Goal: Task Accomplishment & Management: Use online tool/utility

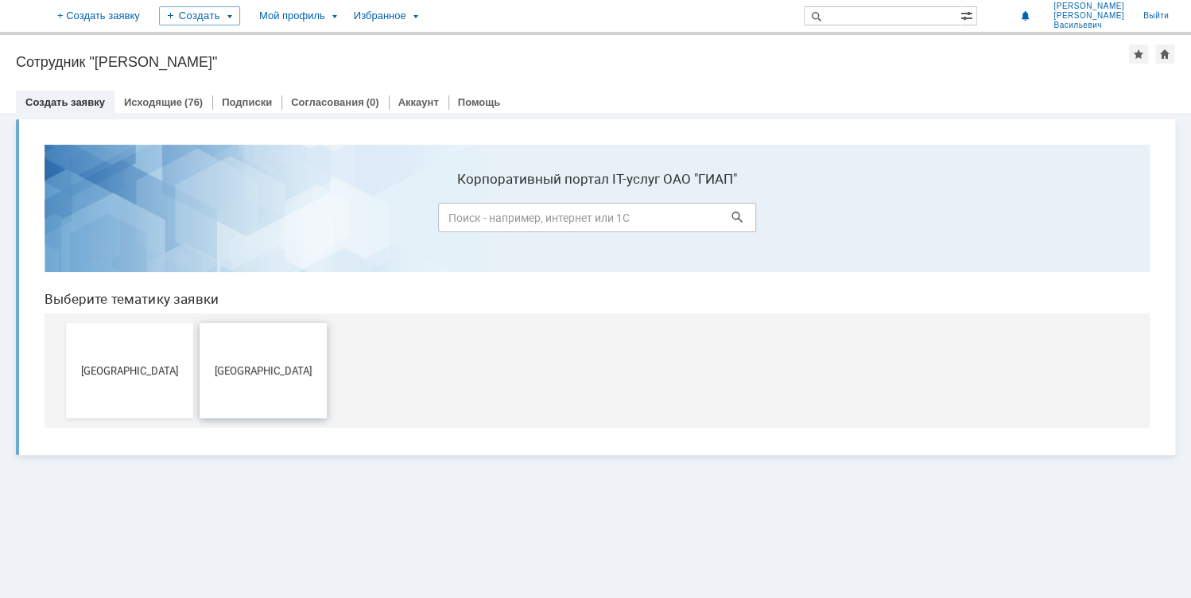
click at [267, 382] on button "[GEOGRAPHIC_DATA]" at bounding box center [263, 370] width 127 height 95
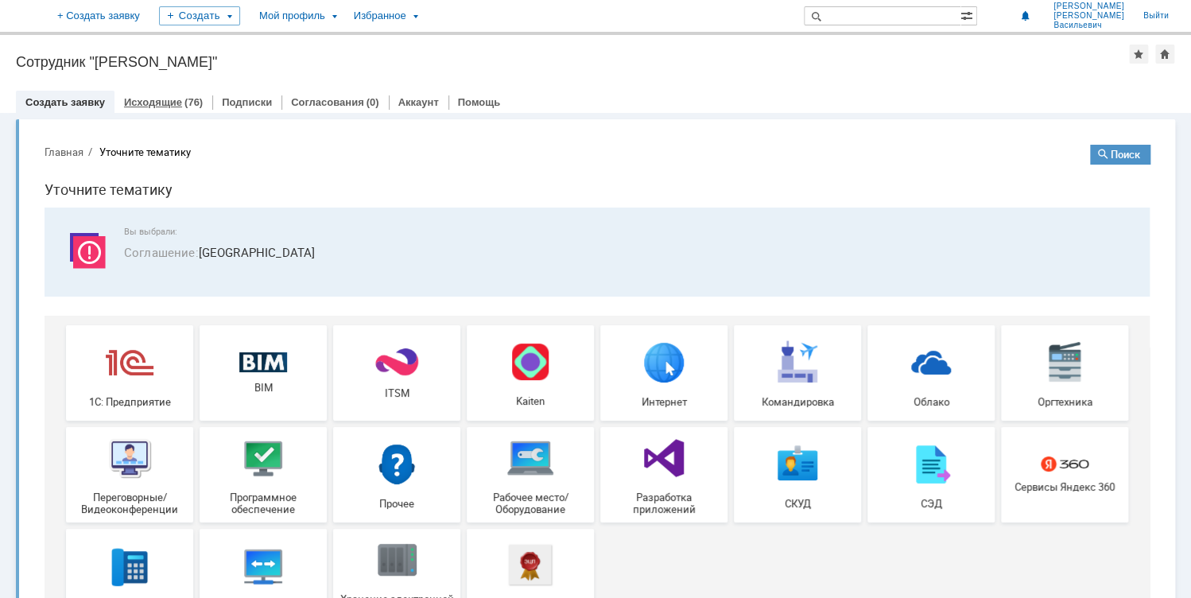
click at [154, 101] on link "Исходящие" at bounding box center [153, 102] width 58 height 12
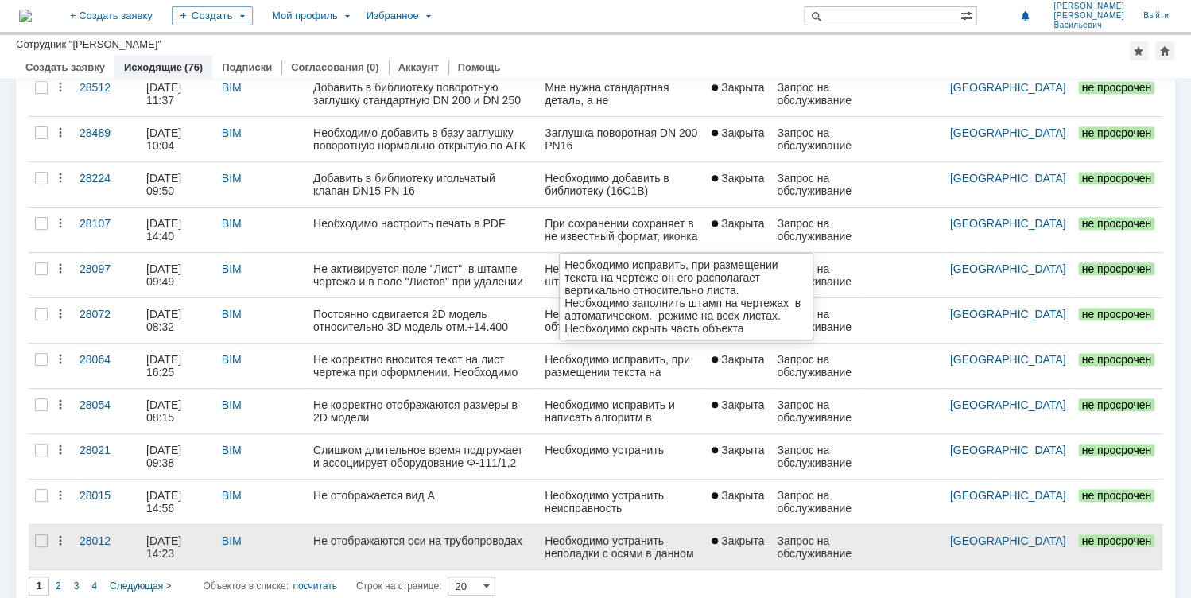
scroll to position [534, 0]
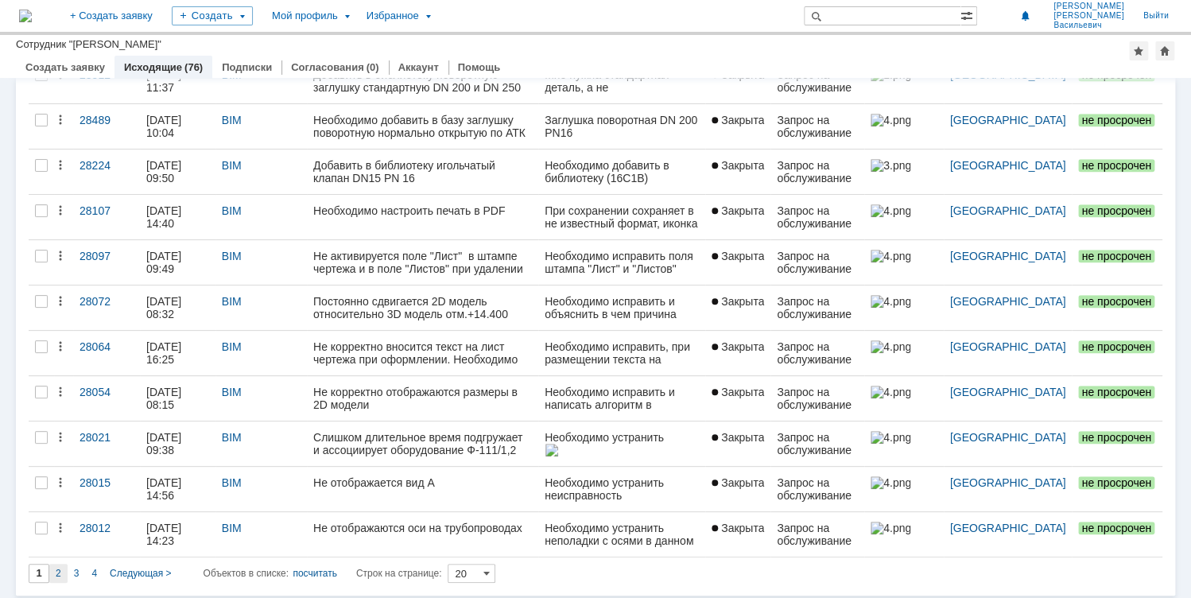
click at [56, 570] on span "2" at bounding box center [59, 573] width 6 height 11
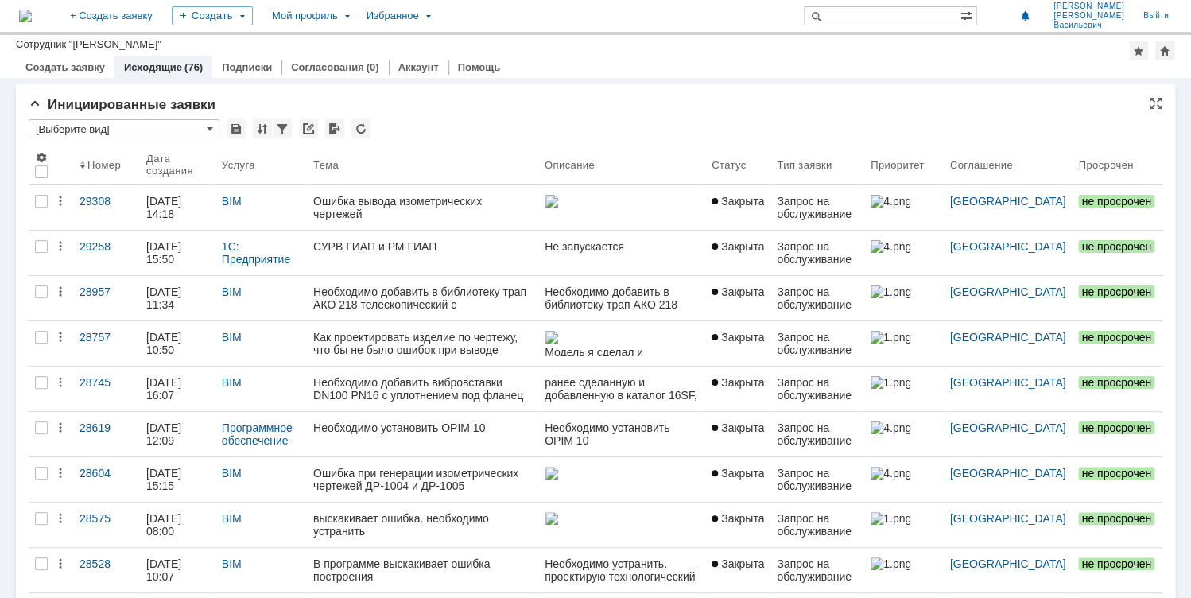
type input "2"
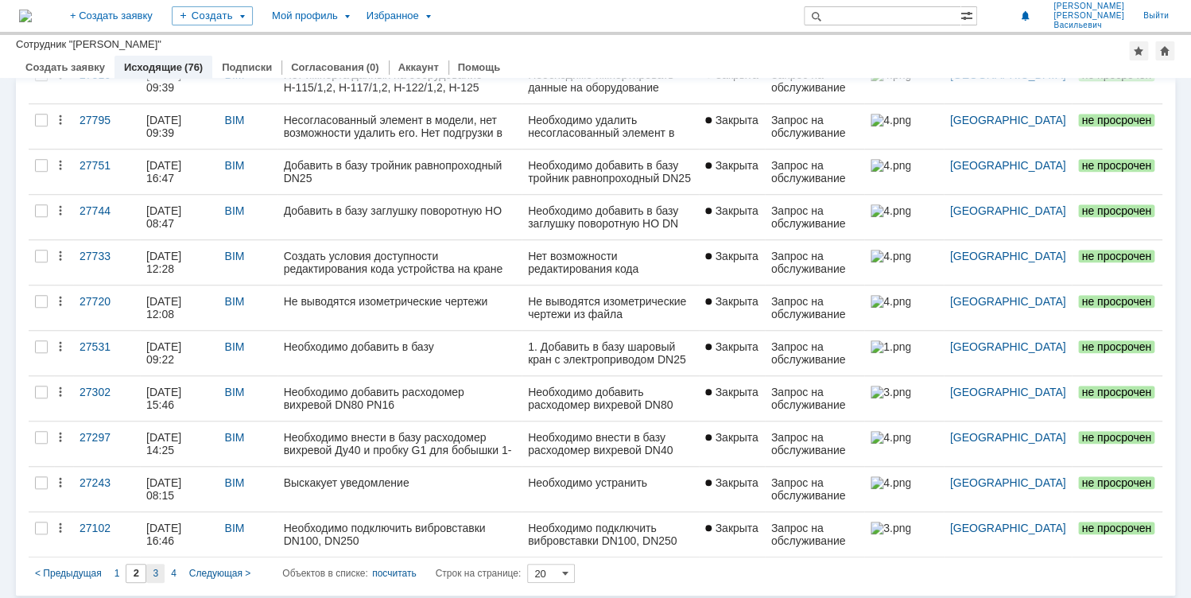
click at [153, 569] on span "3" at bounding box center [156, 573] width 6 height 11
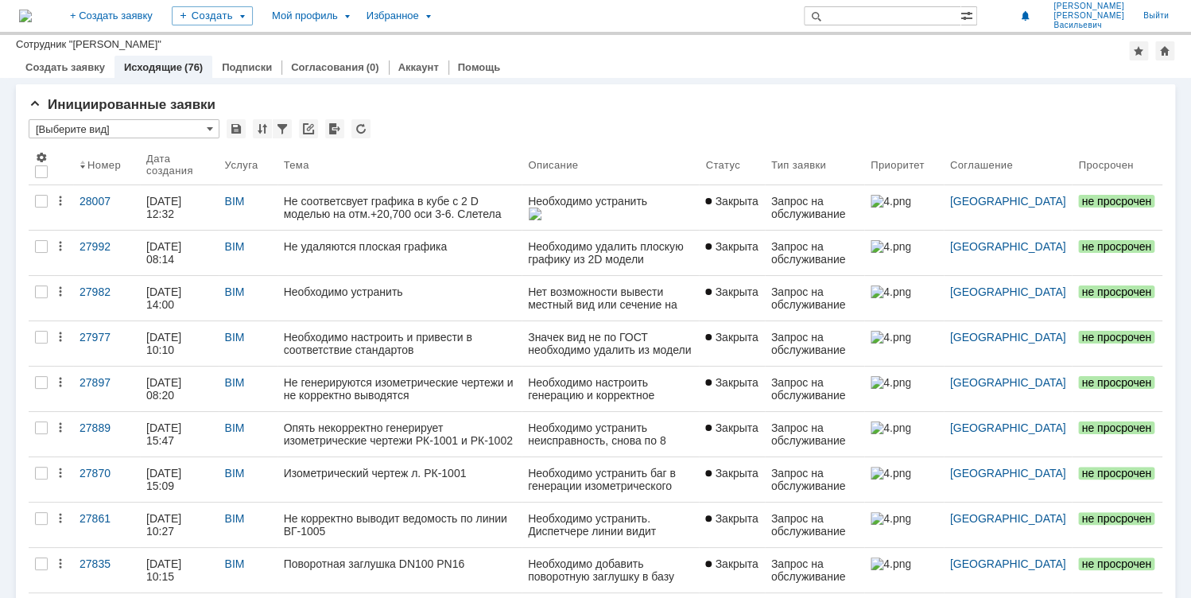
type input "3"
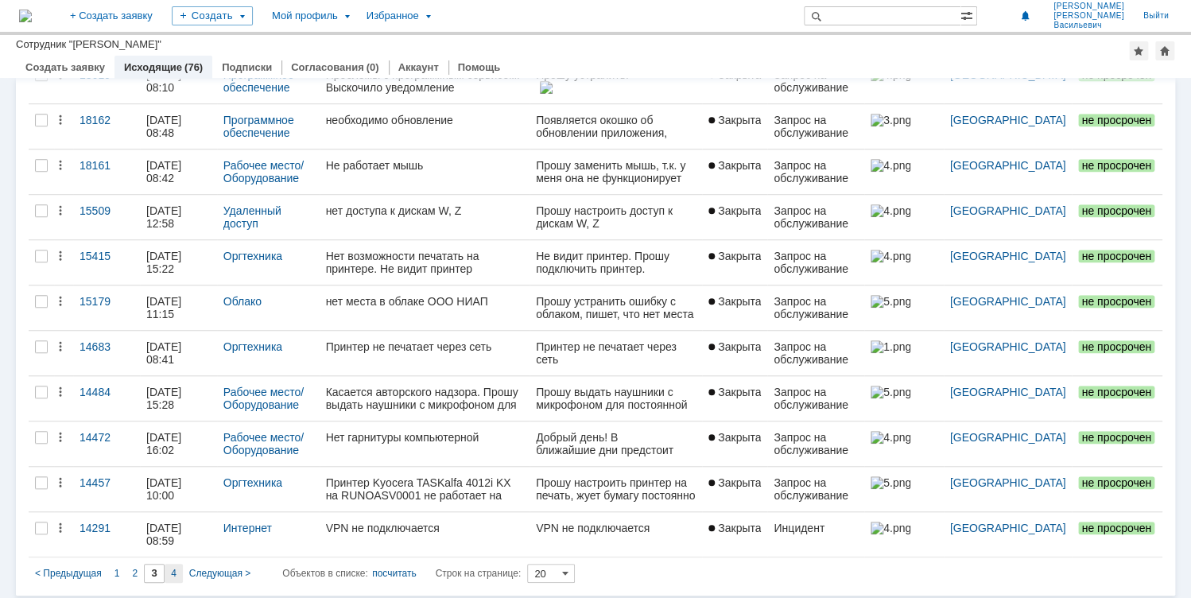
click at [172, 568] on span "4" at bounding box center [174, 573] width 6 height 11
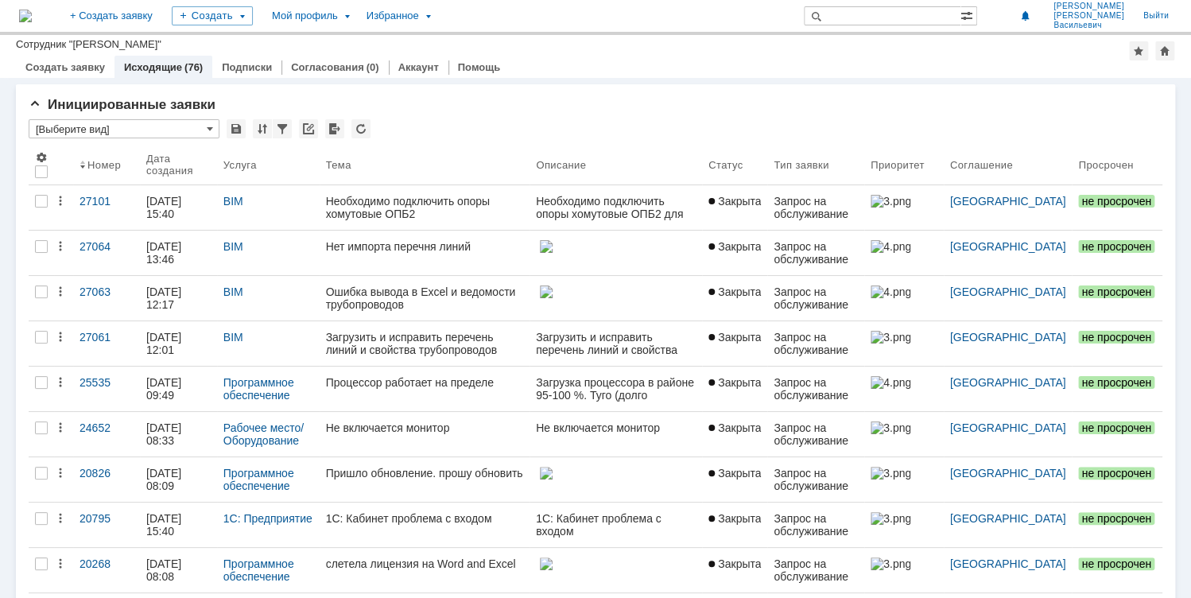
type input "4"
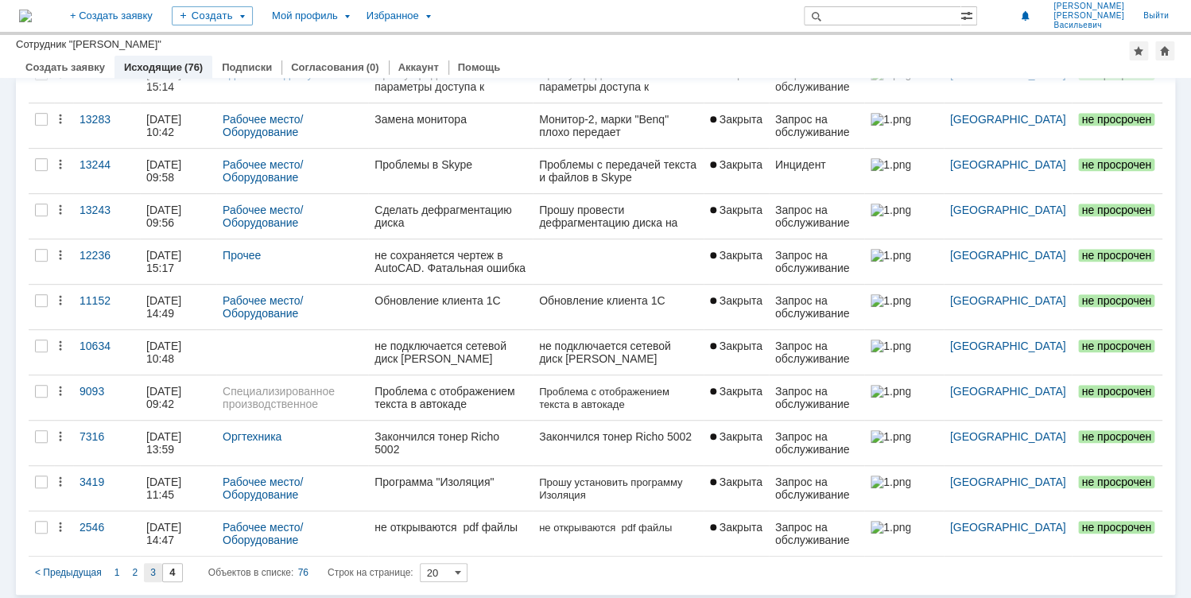
click at [148, 571] on div "3" at bounding box center [153, 572] width 18 height 19
type input "3"
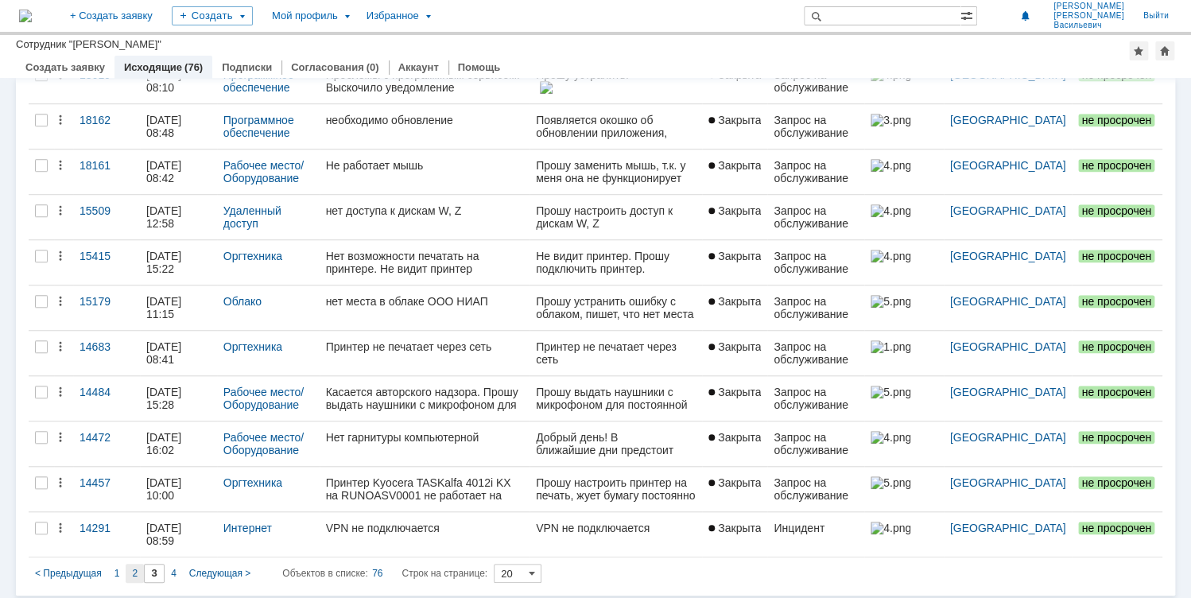
click at [134, 571] on span "2" at bounding box center [135, 573] width 6 height 11
type input "2"
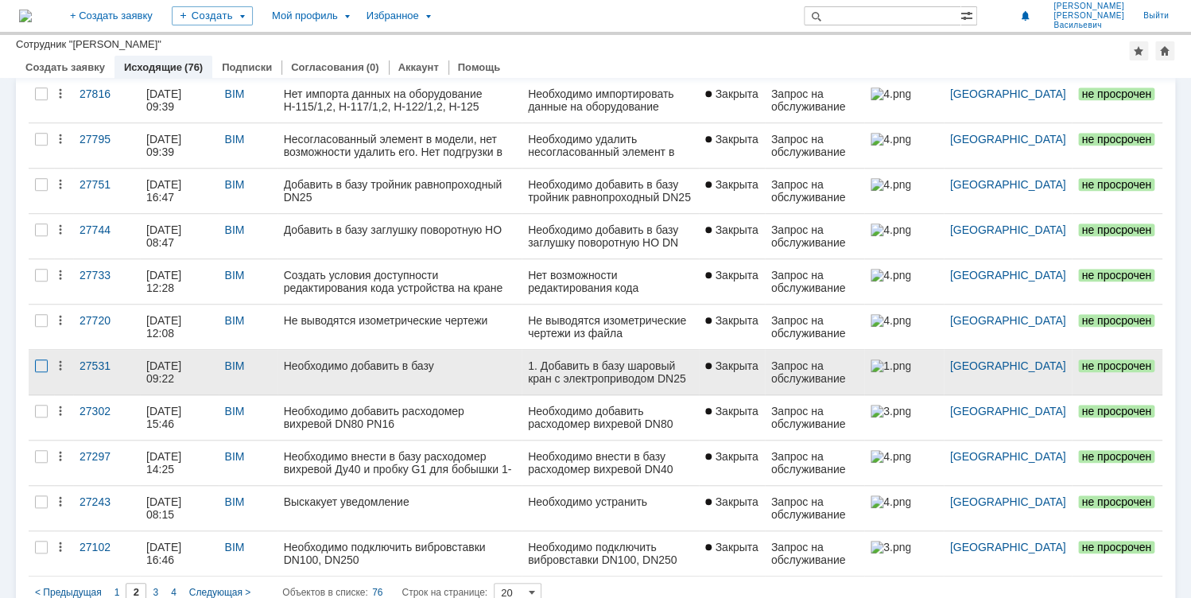
click at [39, 362] on div at bounding box center [41, 365] width 13 height 13
click at [307, 362] on div "Необходимо добавить в базу" at bounding box center [400, 365] width 232 height 13
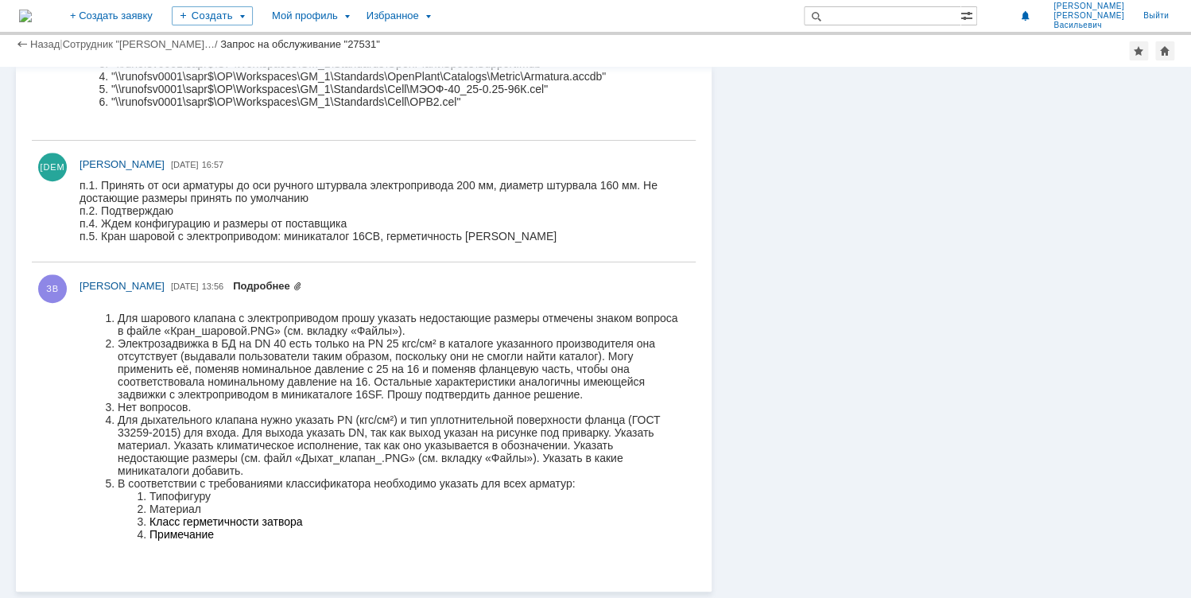
click at [302, 286] on link "Подробнее" at bounding box center [267, 286] width 69 height 12
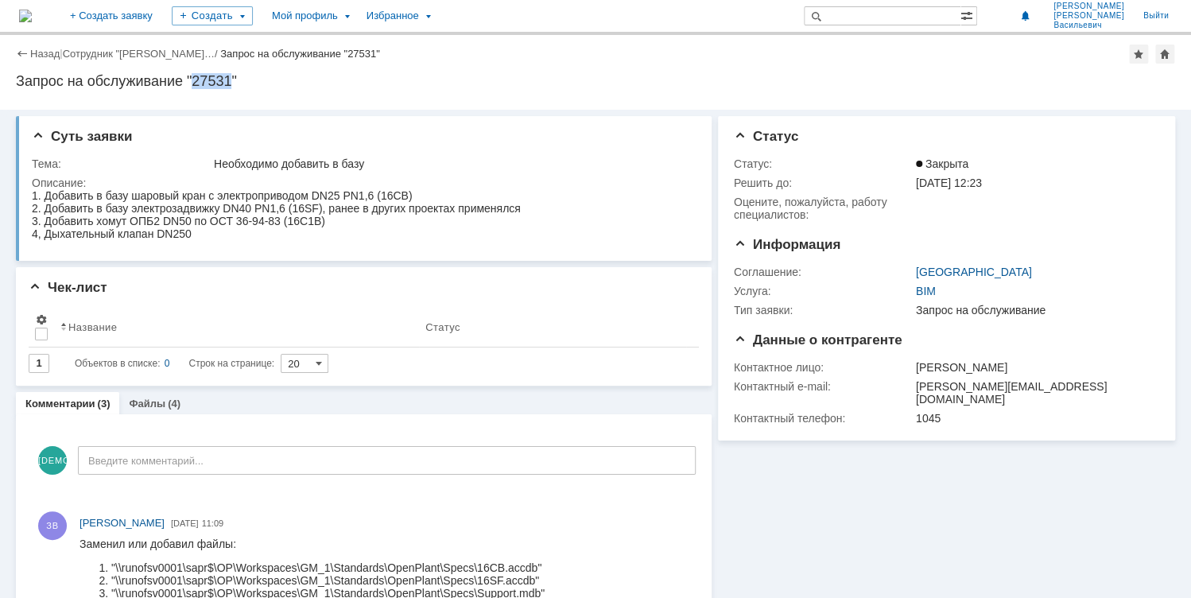
drag, startPoint x: 192, startPoint y: 82, endPoint x: 231, endPoint y: 83, distance: 38.2
click at [231, 83] on div "Запрос на обслуживание "27531"" at bounding box center [595, 81] width 1159 height 16
copy div "27531"
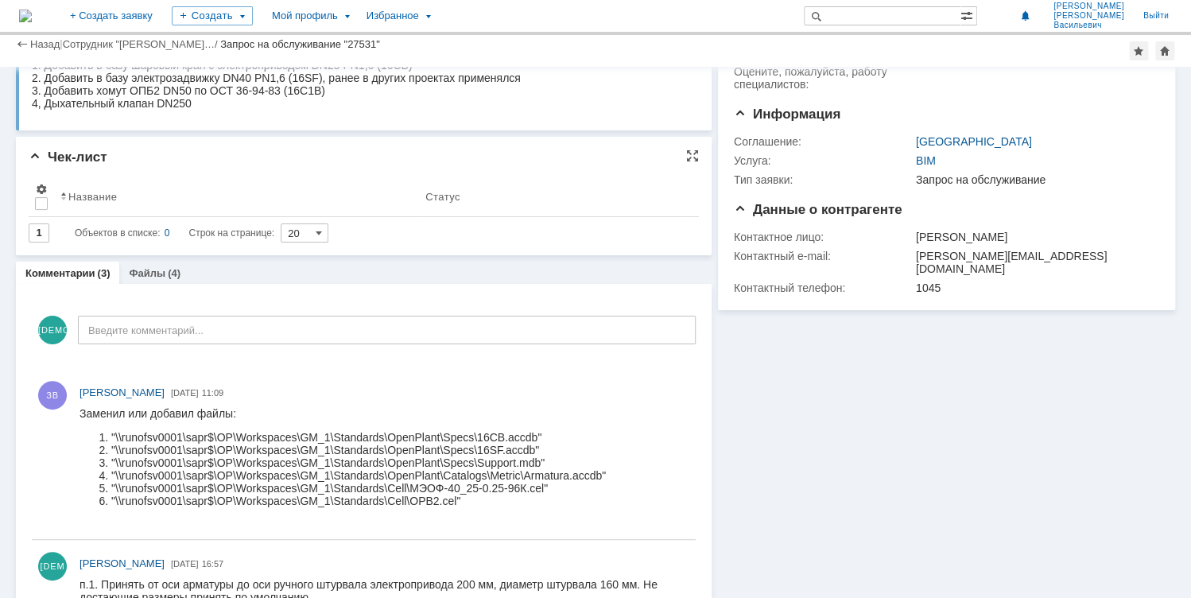
scroll to position [127, 0]
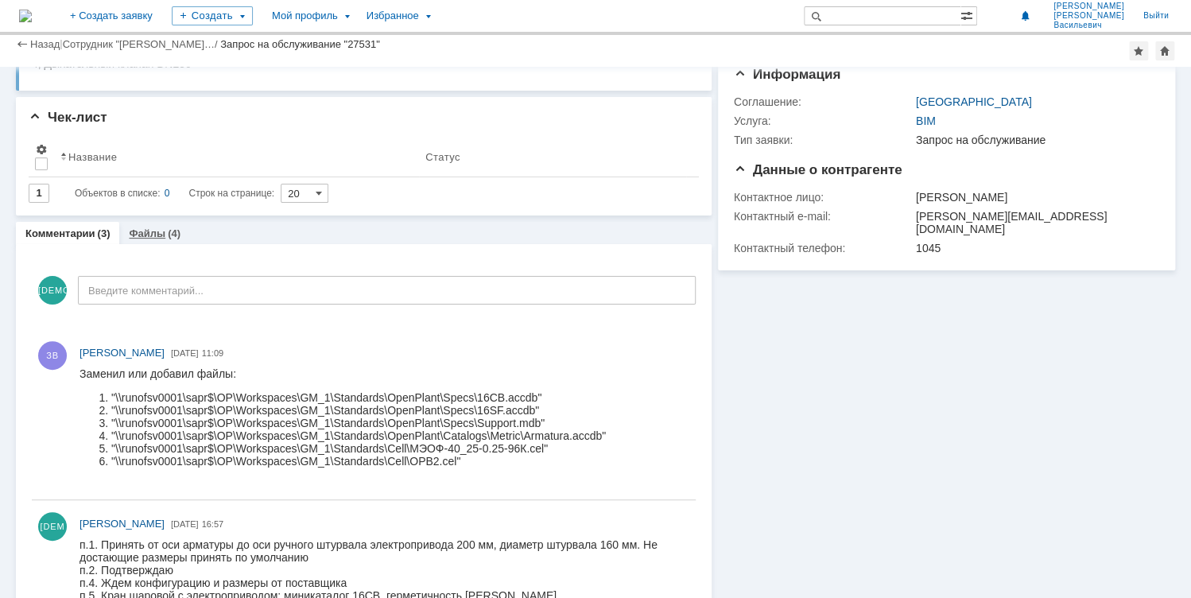
click at [144, 230] on link "Файлы" at bounding box center [147, 233] width 37 height 12
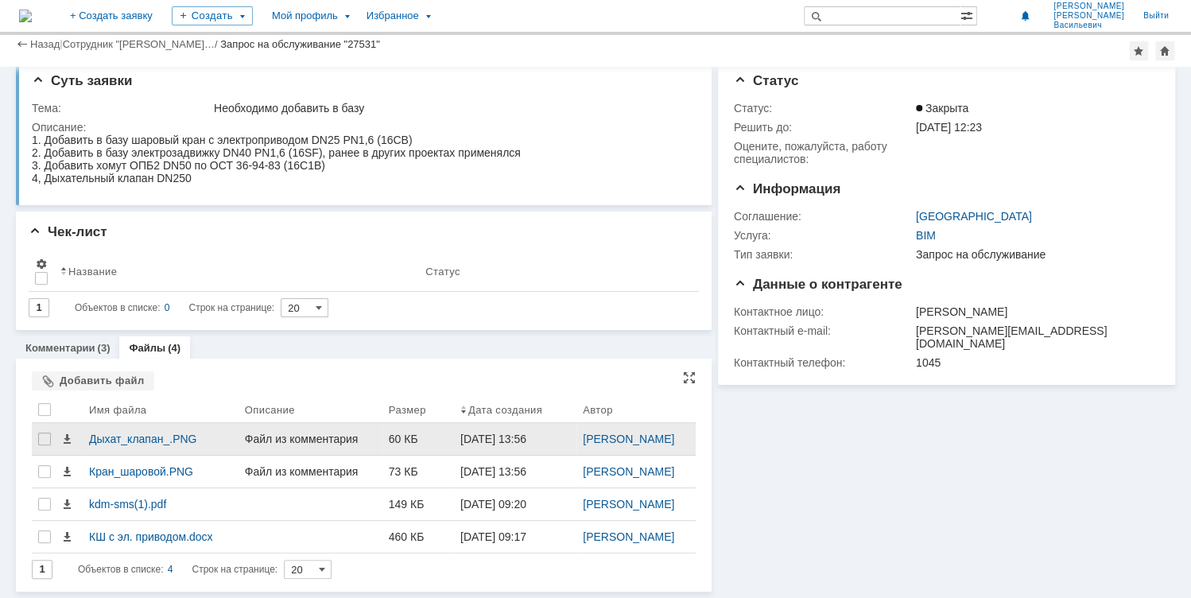
scroll to position [73, 0]
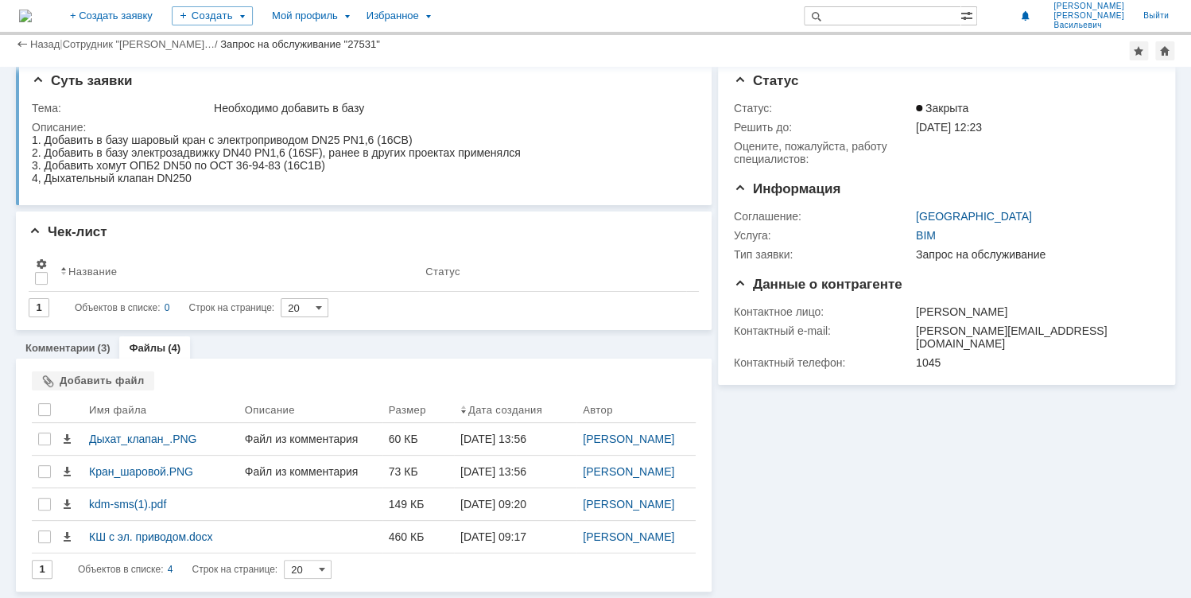
click at [1061, 359] on div "Информация Статус Статус: Закрыта Решить до: [DATE] 12:23 Oцените, пожалуйста, …" at bounding box center [942, 322] width 463 height 537
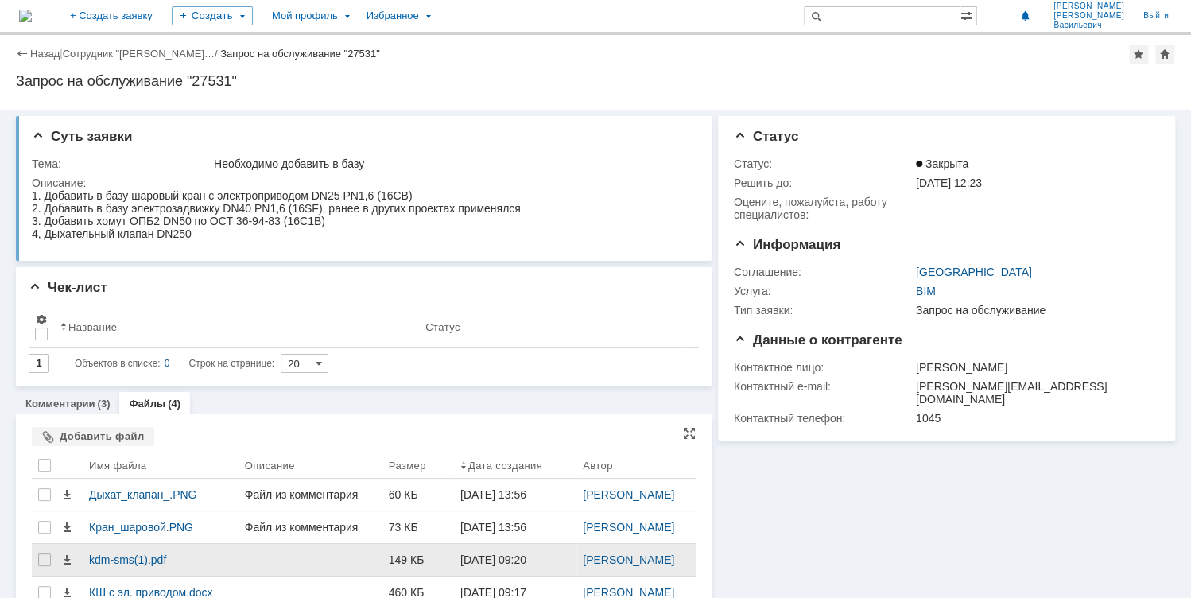
scroll to position [0, 0]
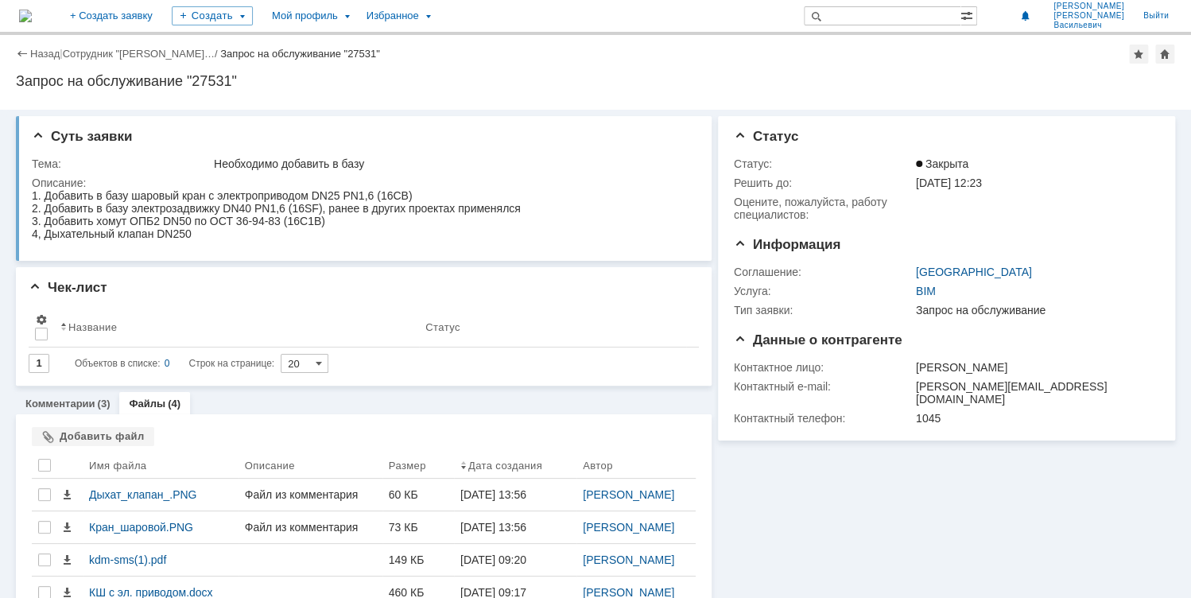
drag, startPoint x: 831, startPoint y: 566, endPoint x: 824, endPoint y: 560, distance: 10.2
click at [831, 566] on div "Информация Статус Статус: Закрыта Решить до: [DATE] 12:23 Oцените, пожалуйста, …" at bounding box center [942, 378] width 463 height 537
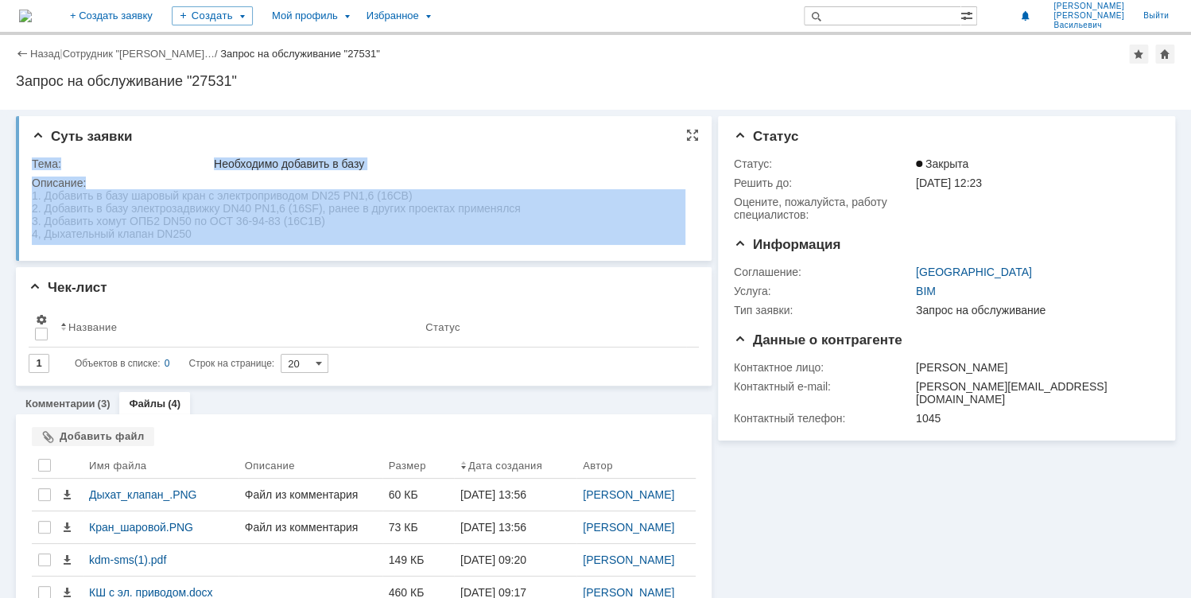
drag, startPoint x: 64, startPoint y: 352, endPoint x: 194, endPoint y: 238, distance: 173.0
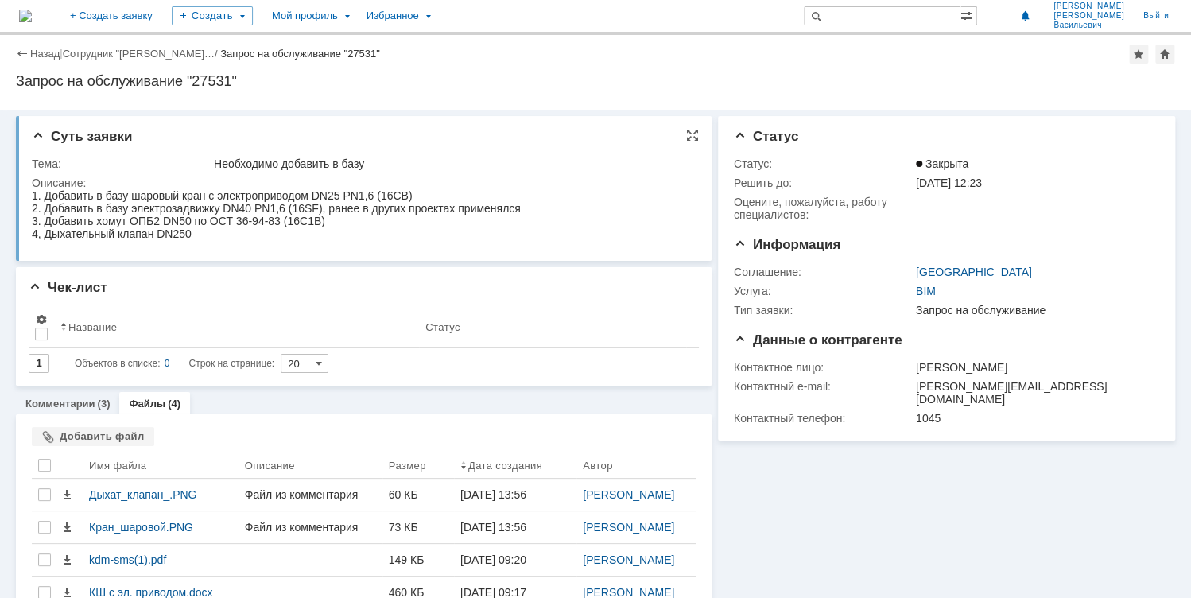
click at [188, 235] on div "4, Дыхательный клапан DN250" at bounding box center [276, 233] width 489 height 13
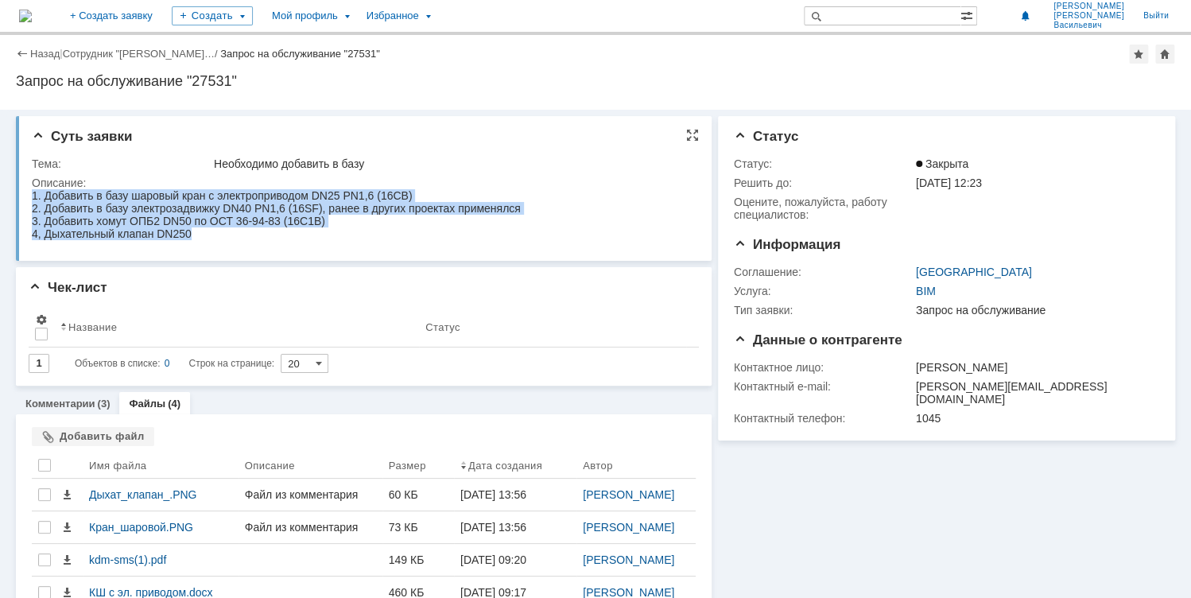
drag, startPoint x: 192, startPoint y: 236, endPoint x: 29, endPoint y: 172, distance: 174.5
click at [32, 189] on html "1. Добавить в базу шаровый кран с электроприводом DN25 PN1,6 (16CB) 2. Добавить…" at bounding box center [358, 214] width 653 height 51
copy body "1. Добавить в базу шаровый кран с электроприводом DN25 PN1,6 (16CB) 2. Добавить…"
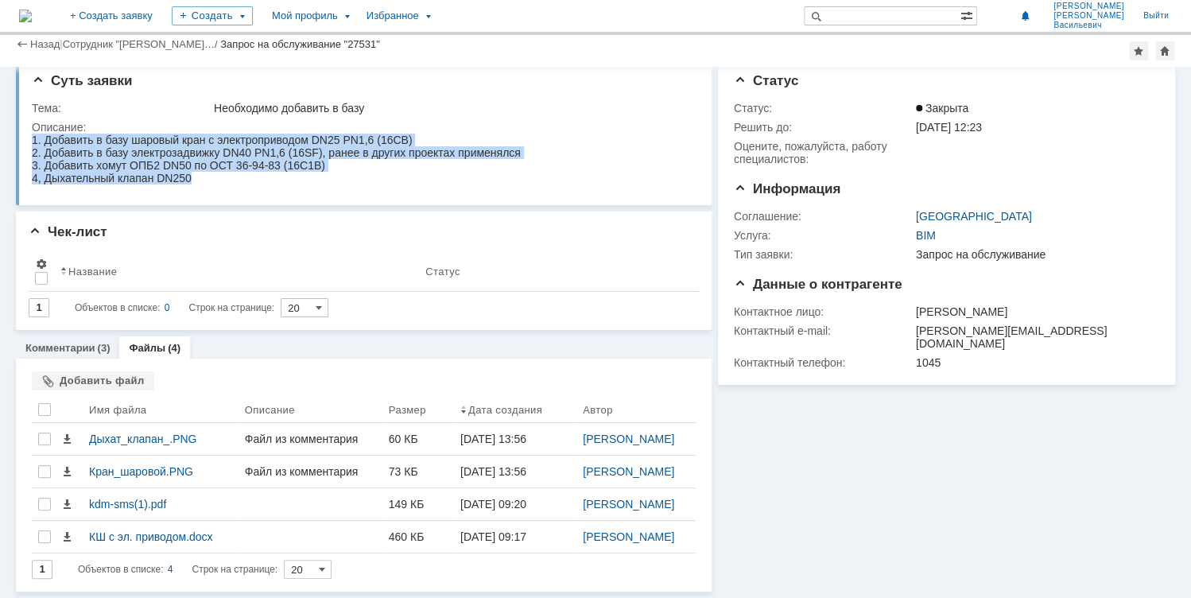
scroll to position [73, 0]
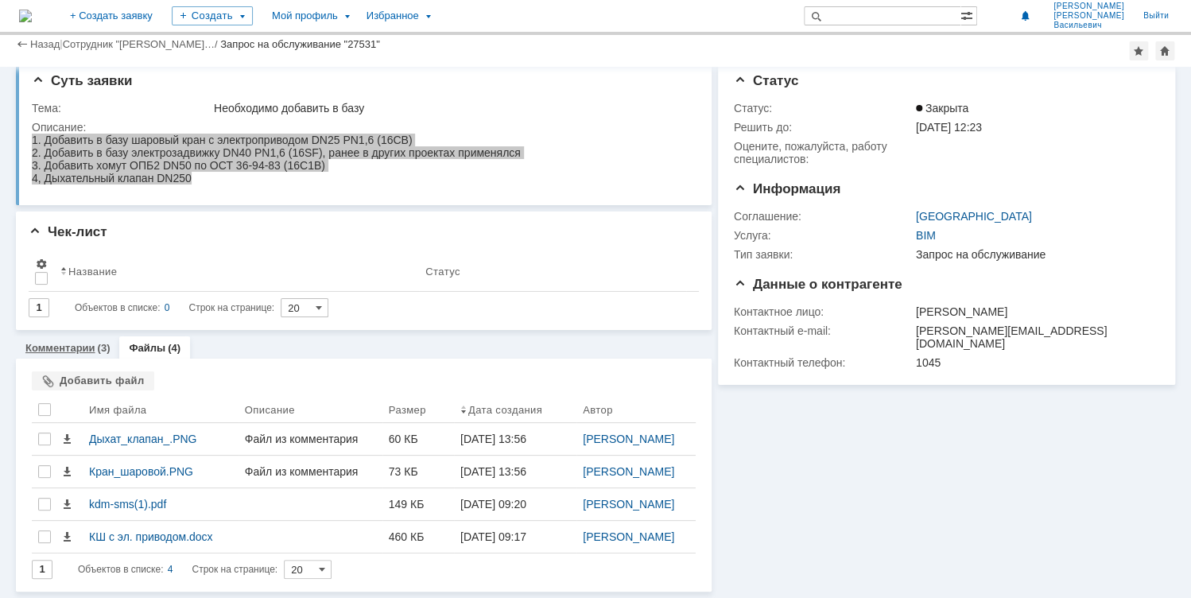
click at [48, 342] on link "Комментарии" at bounding box center [60, 348] width 70 height 12
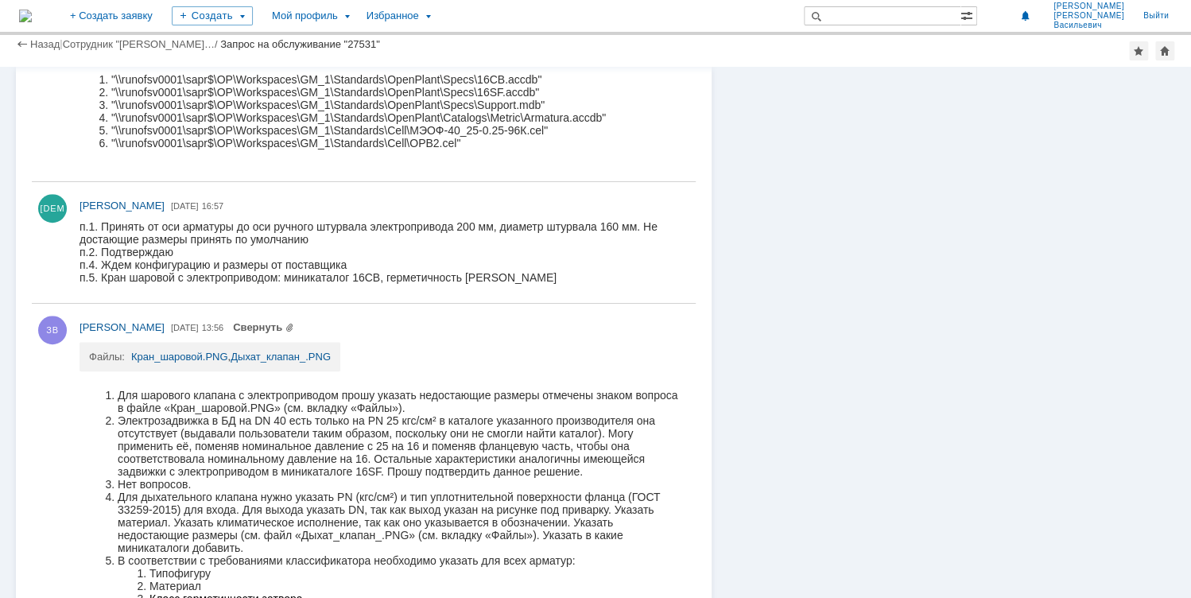
scroll to position [509, 0]
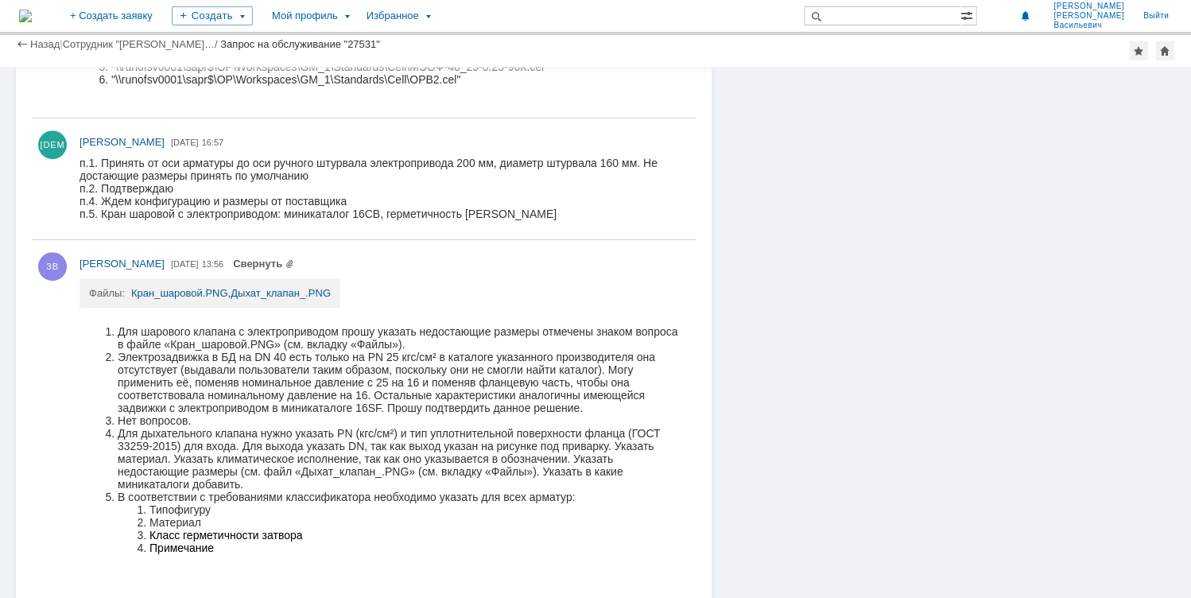
click at [1045, 362] on div "Информация Статус Статус: Закрыта Решить до: [DATE] 12:23 Oцените, пожалуйста, …" at bounding box center [942, 81] width 463 height 1047
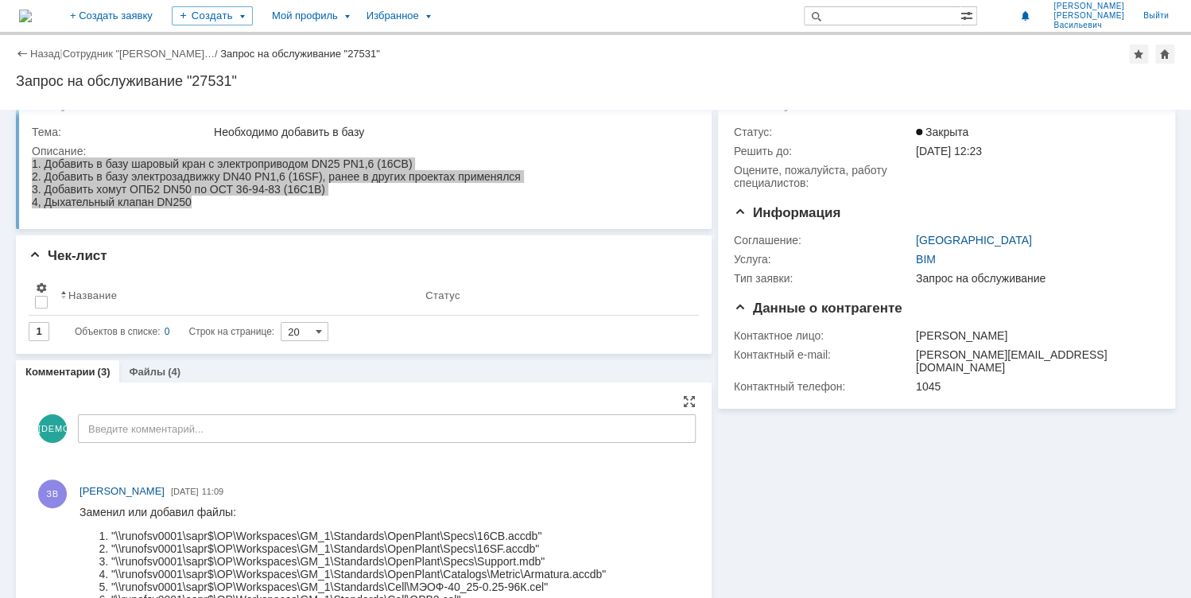
scroll to position [0, 0]
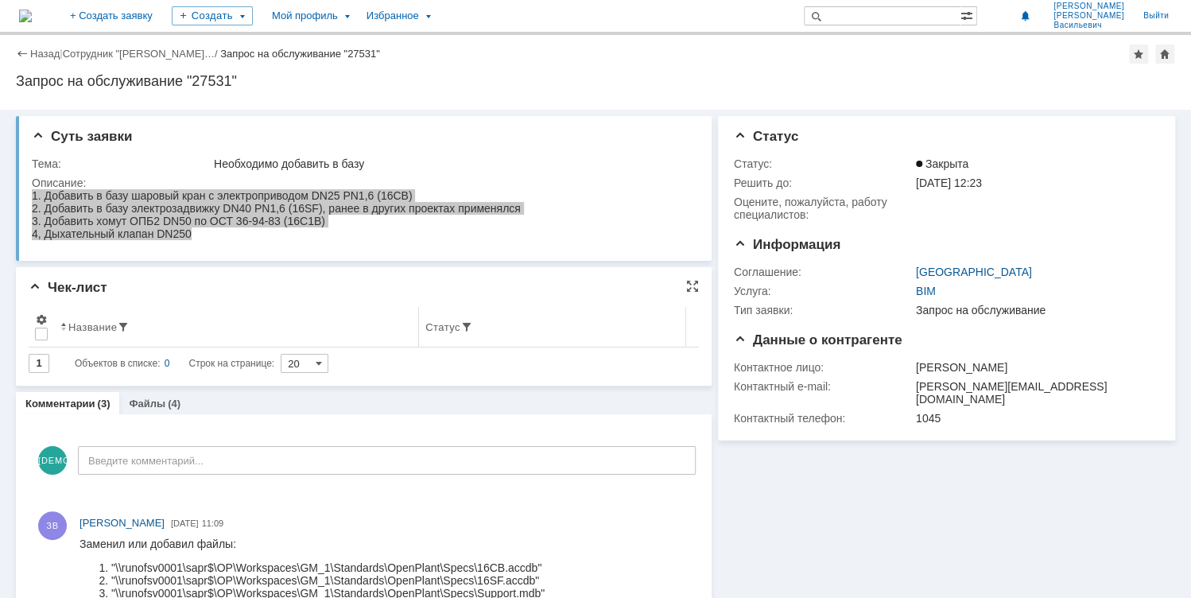
click at [95, 329] on div "Название" at bounding box center [92, 327] width 48 height 12
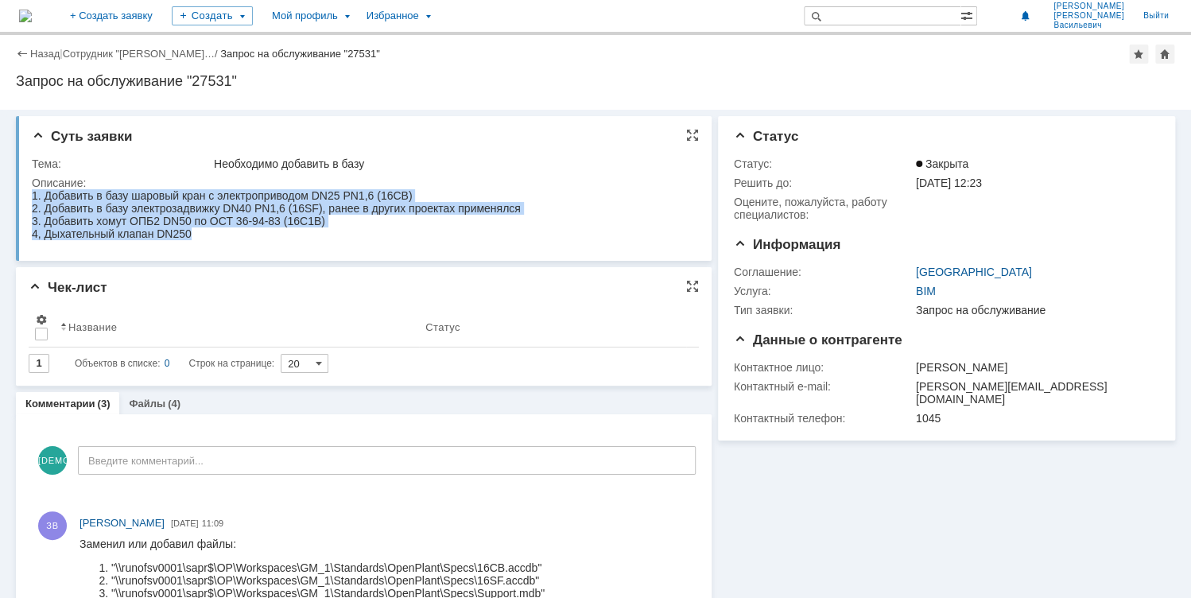
click at [515, 238] on div "4, Дыхательный клапан DN250" at bounding box center [276, 233] width 489 height 13
